Goal: Task Accomplishment & Management: Manage account settings

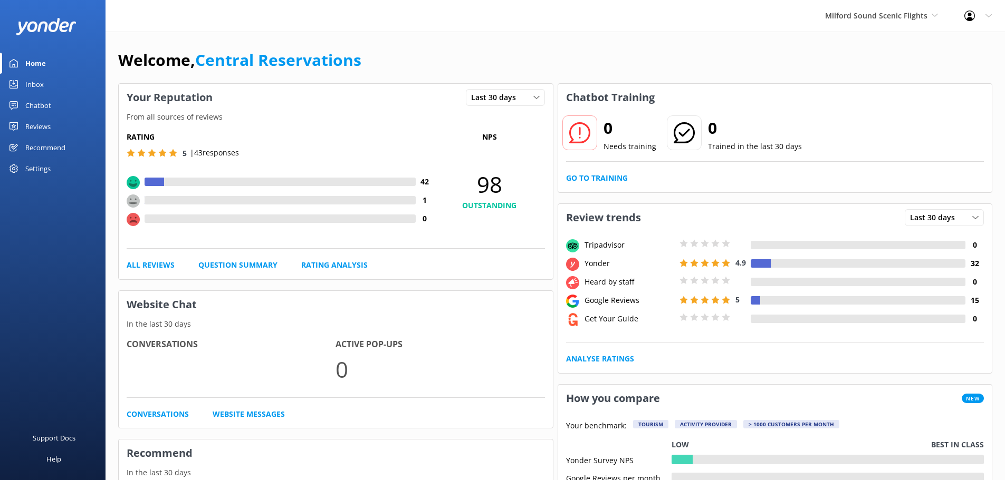
click at [48, 85] on link "Inbox" at bounding box center [52, 84] width 105 height 21
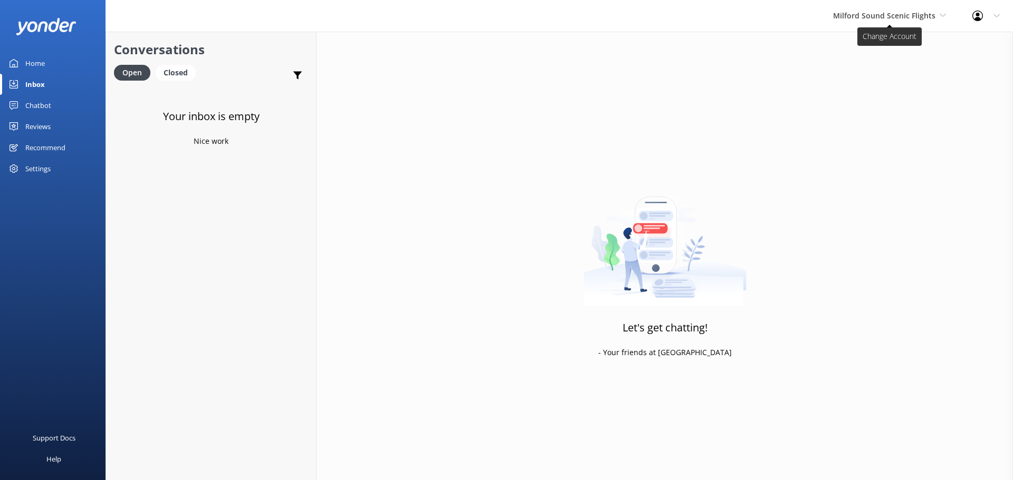
click at [929, 15] on span "Milford Sound Scenic Flights" at bounding box center [884, 16] width 102 height 10
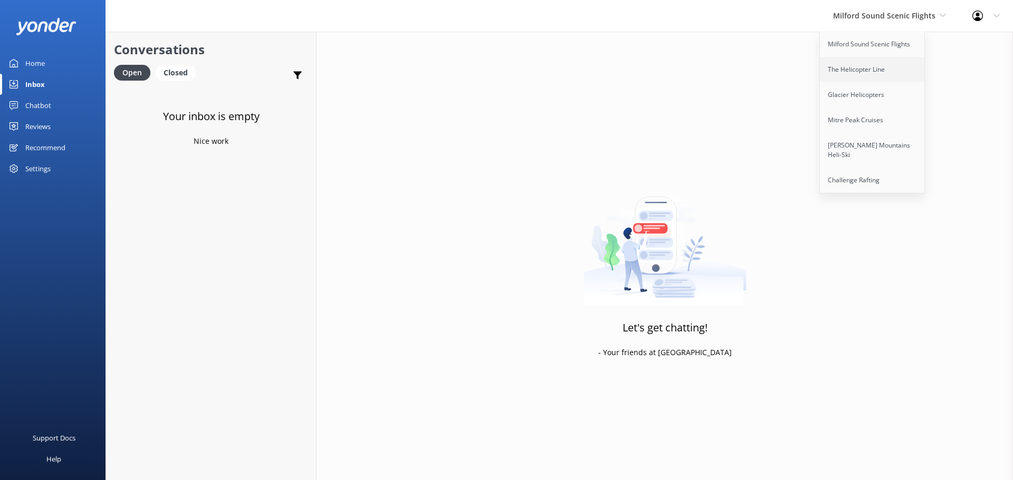
click at [906, 79] on link "The Helicopter Line" at bounding box center [871, 69] width 105 height 25
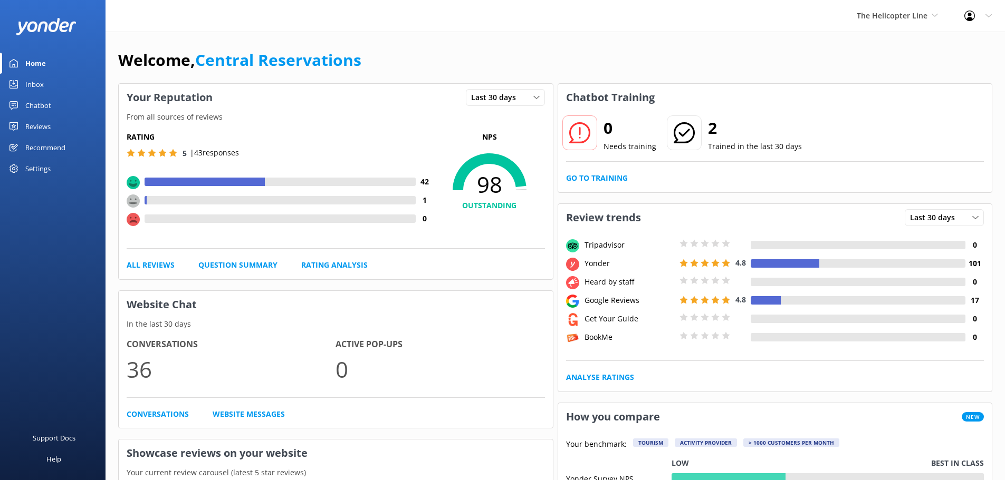
click at [30, 84] on div "Inbox" at bounding box center [34, 84] width 18 height 21
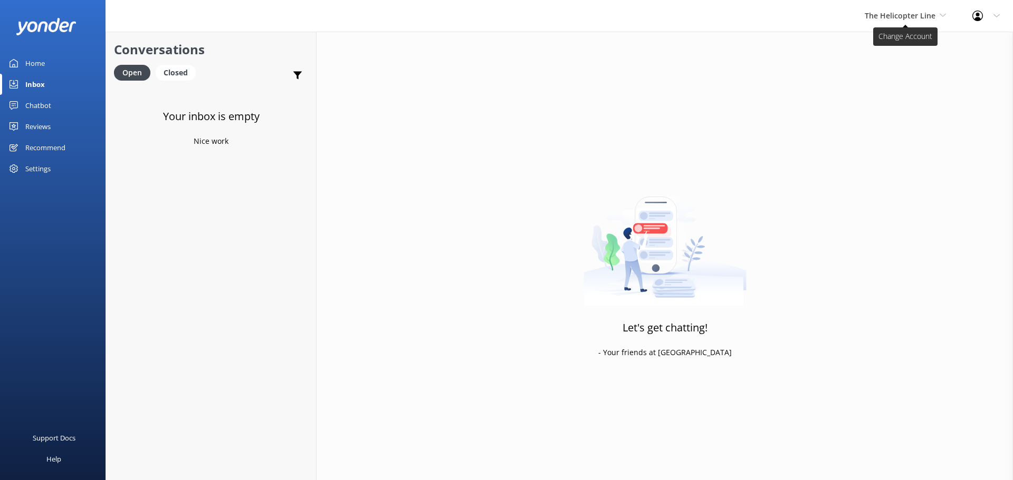
click at [900, 19] on span "The Helicopter Line" at bounding box center [899, 16] width 71 height 10
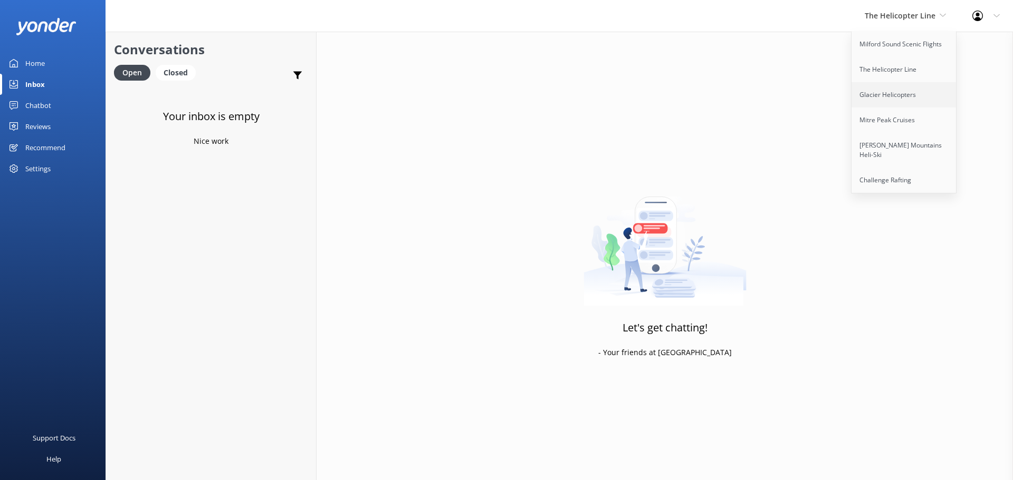
click at [886, 90] on link "Glacier Helicopters" at bounding box center [903, 94] width 105 height 25
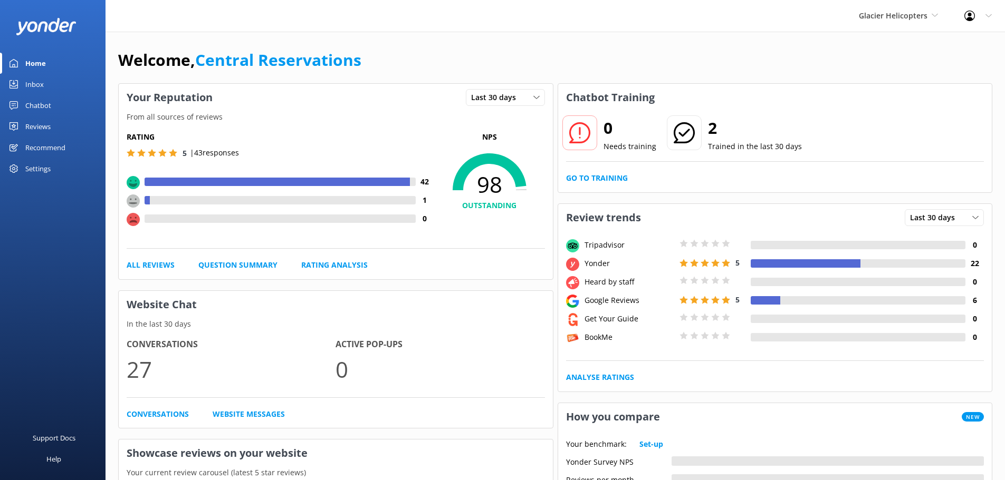
click at [42, 82] on div "Inbox" at bounding box center [34, 84] width 18 height 21
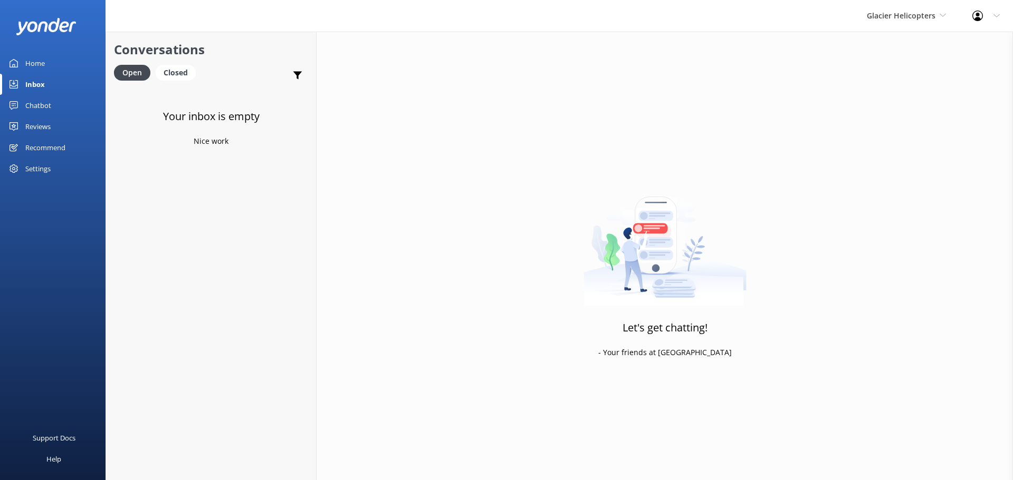
click at [904, 24] on div "Glacier Helicopters Milford Sound Scenic Flights The Helicopter Line Glacier He…" at bounding box center [905, 16] width 105 height 32
click at [912, 115] on link "Mitre Peak Cruises" at bounding box center [905, 120] width 105 height 25
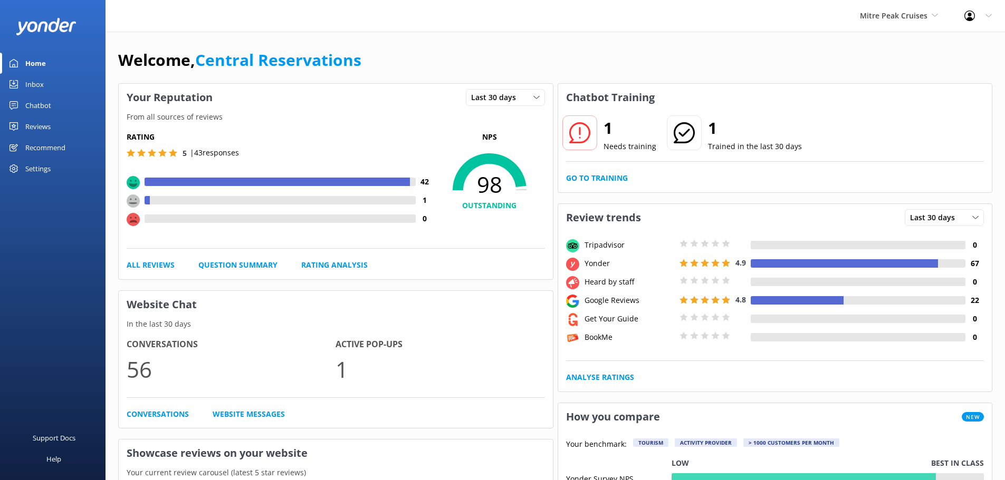
click at [50, 78] on link "Inbox" at bounding box center [52, 84] width 105 height 21
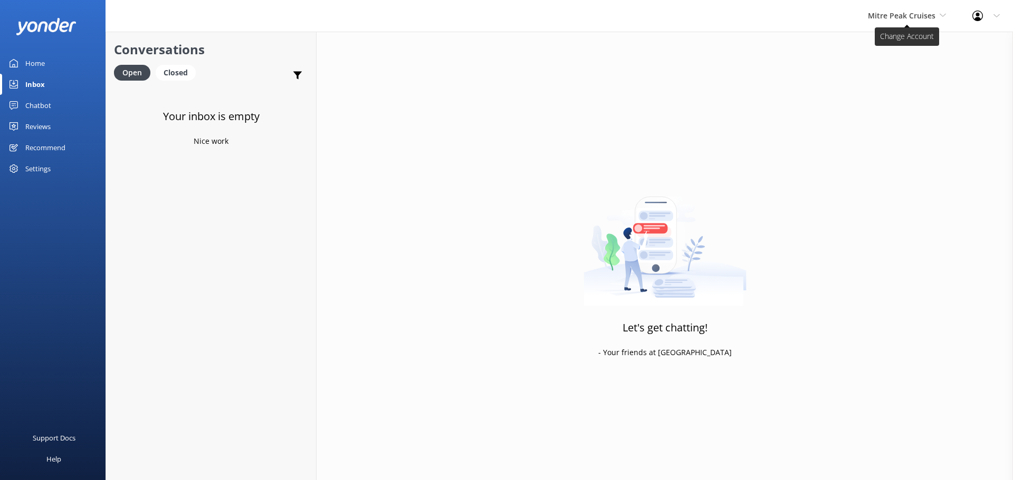
click at [894, 20] on span "Mitre Peak Cruises" at bounding box center [901, 16] width 68 height 10
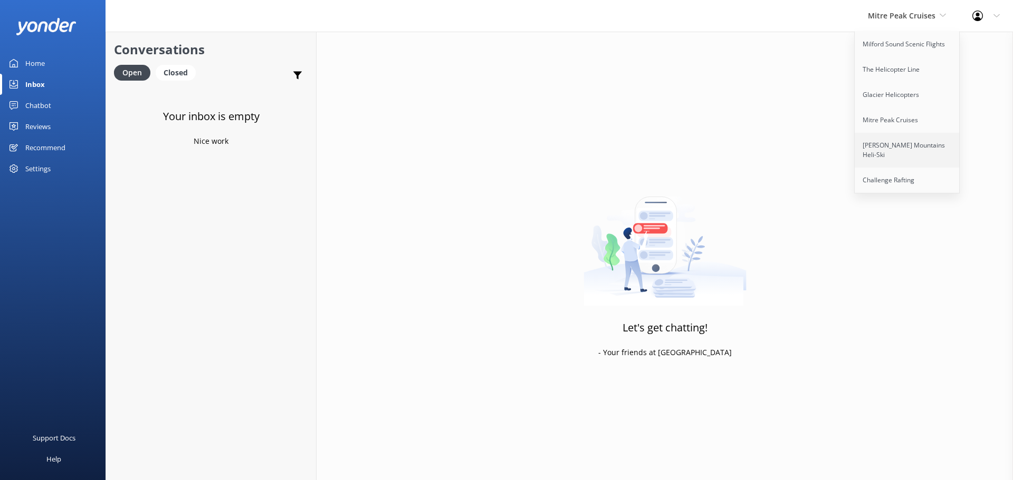
click at [912, 140] on link "[PERSON_NAME] Mountains Heli-Ski" at bounding box center [906, 150] width 105 height 35
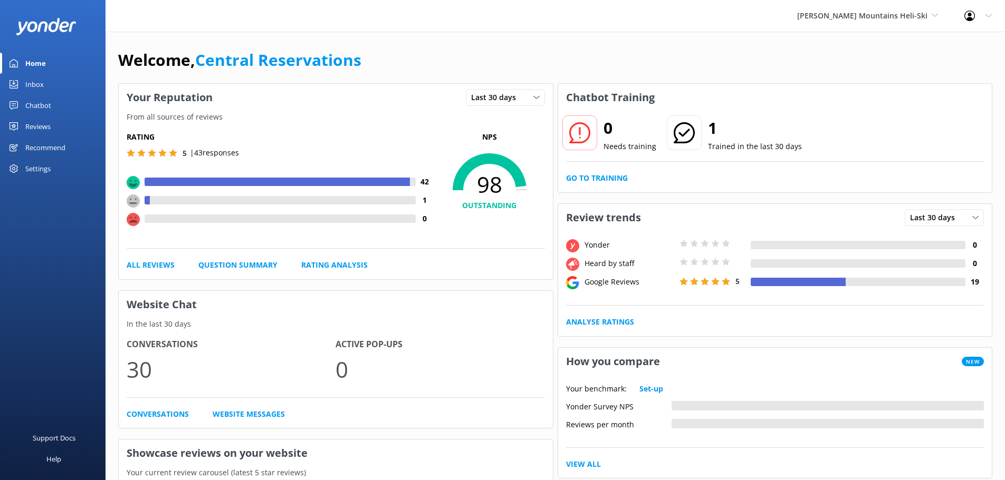
click at [34, 86] on div "Inbox" at bounding box center [34, 84] width 18 height 21
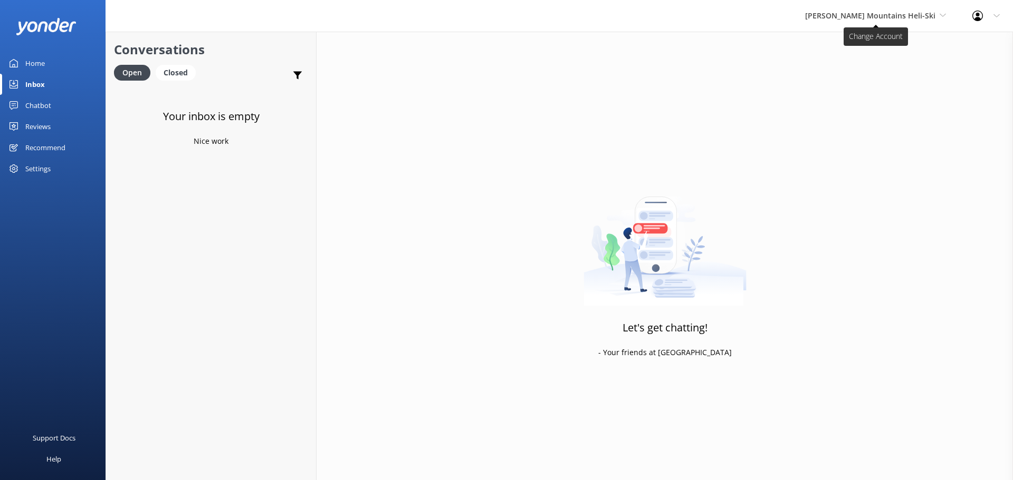
click at [896, 13] on span "[PERSON_NAME] Mountains Heli-Ski" at bounding box center [870, 16] width 130 height 10
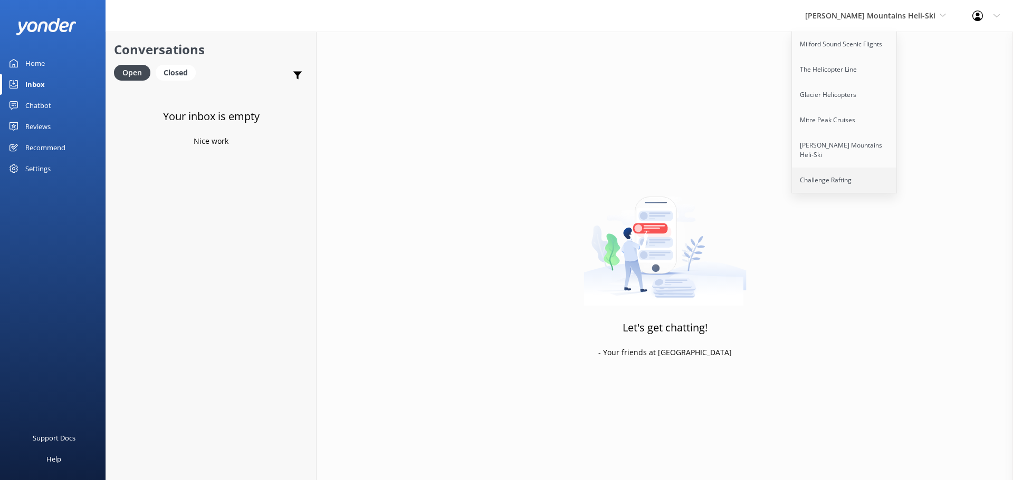
click at [868, 168] on link "Challenge Rafting" at bounding box center [844, 180] width 105 height 25
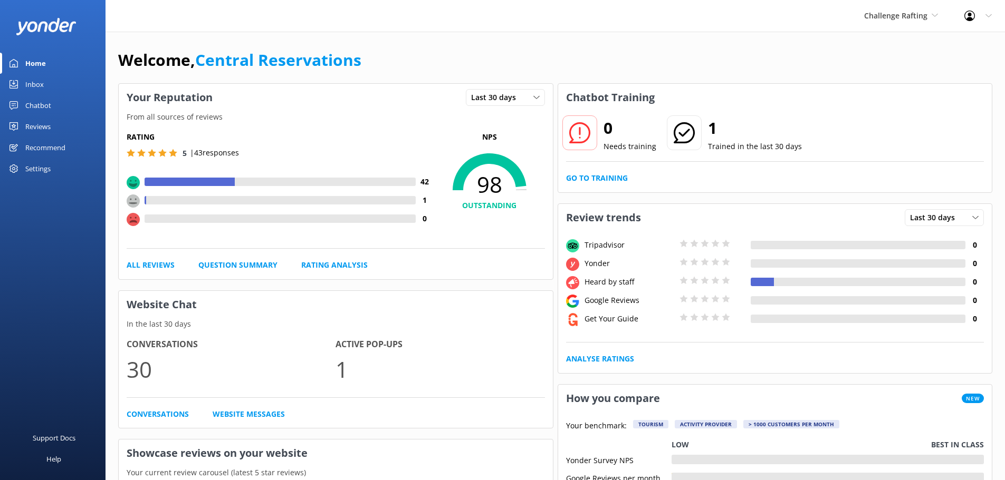
click at [27, 62] on div "Home" at bounding box center [35, 63] width 21 height 21
click at [40, 89] on div "Inbox" at bounding box center [34, 84] width 18 height 21
